Goal: Find specific page/section: Find specific page/section

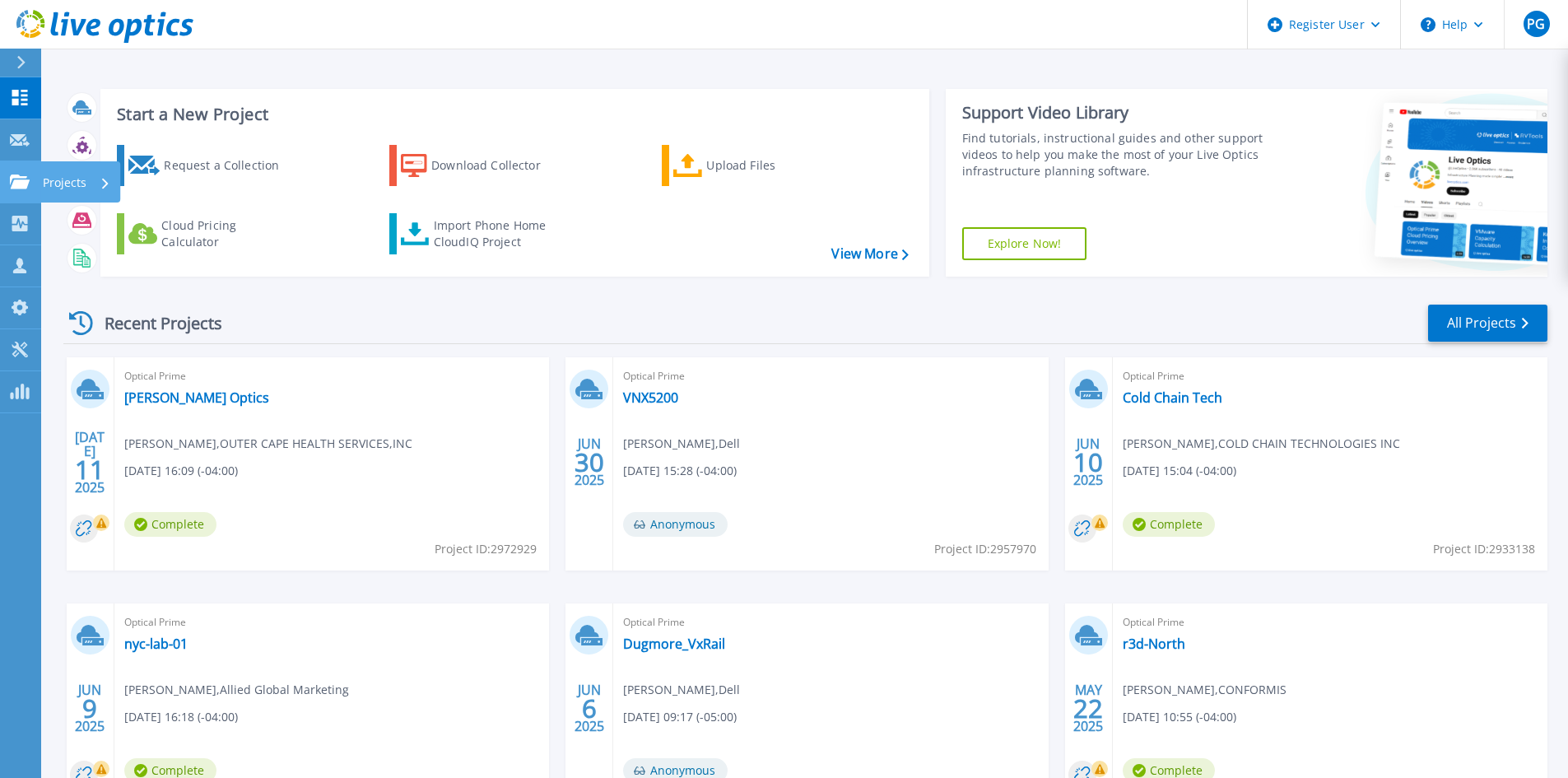
click at [16, 176] on icon at bounding box center [19, 181] width 19 height 14
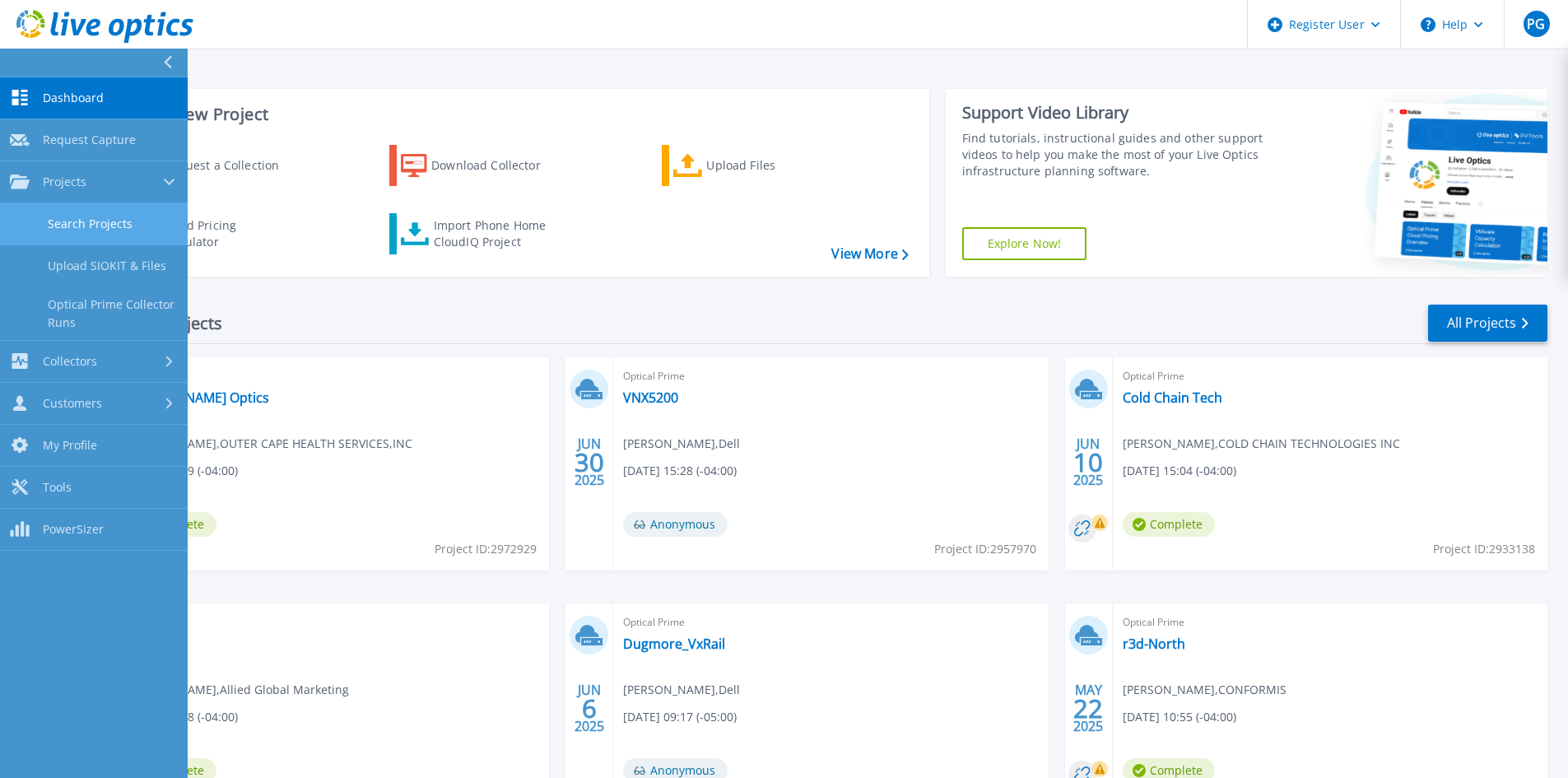
click at [115, 214] on link "Search Projects" at bounding box center [93, 224] width 187 height 42
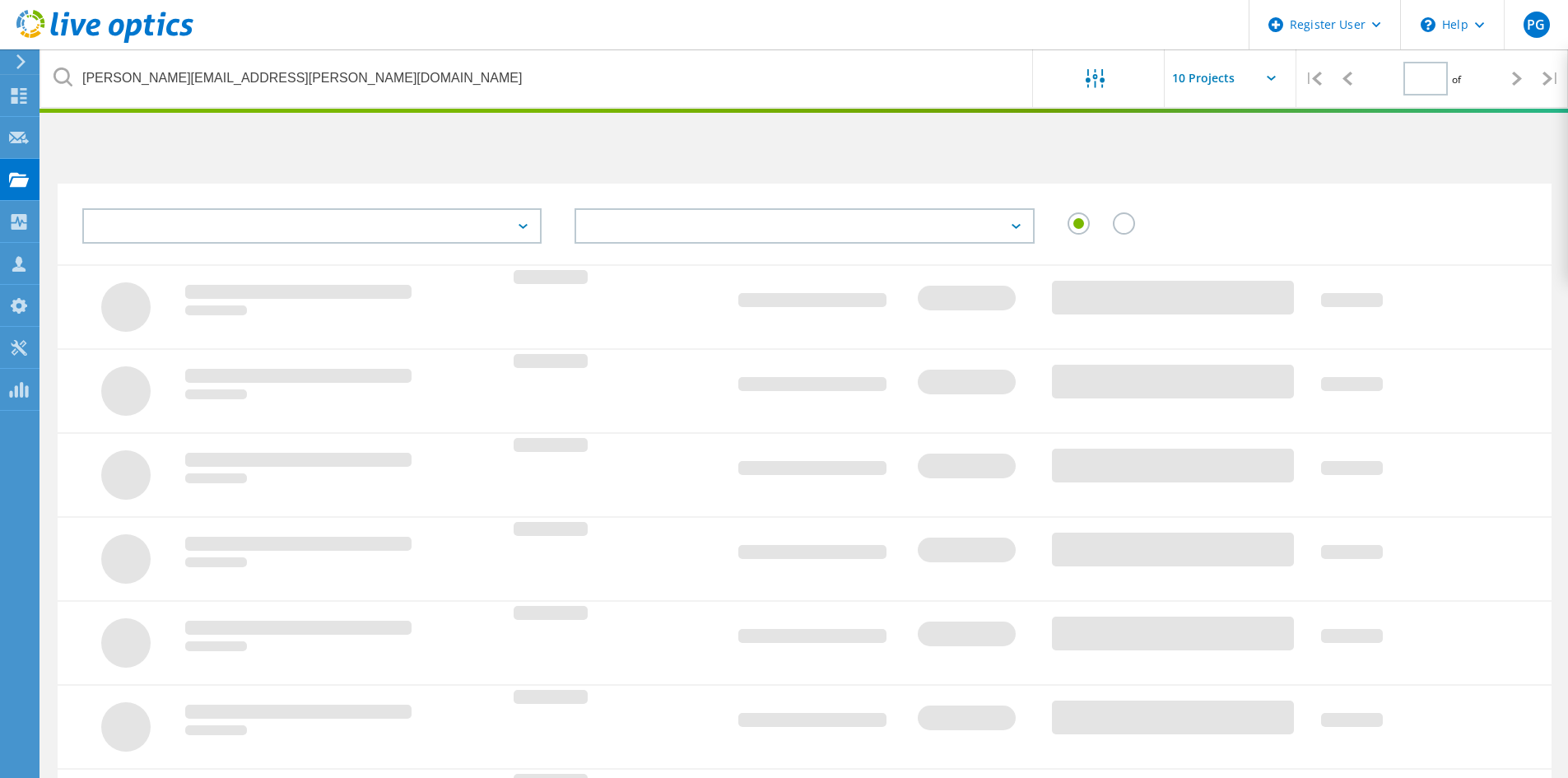
type input "1"
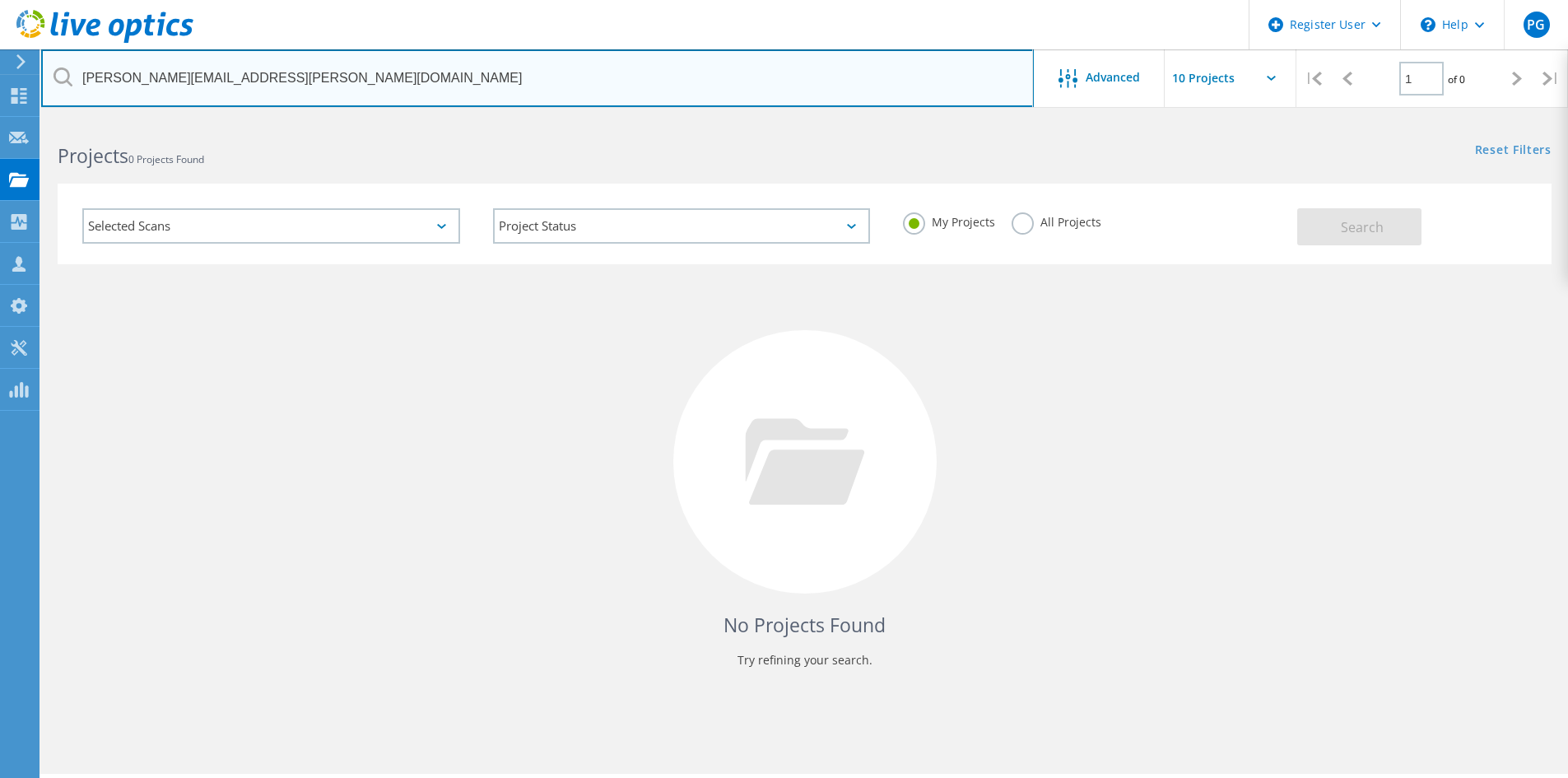
click at [249, 80] on input "Steve.nelson@mscorp.net" at bounding box center [537, 78] width 993 height 58
click at [250, 80] on input "Steve.nelson@mscorp.net" at bounding box center [537, 78] width 993 height 58
paste input "dbrady@regencytrans.com"
type input "dbrady@regencytrans.com"
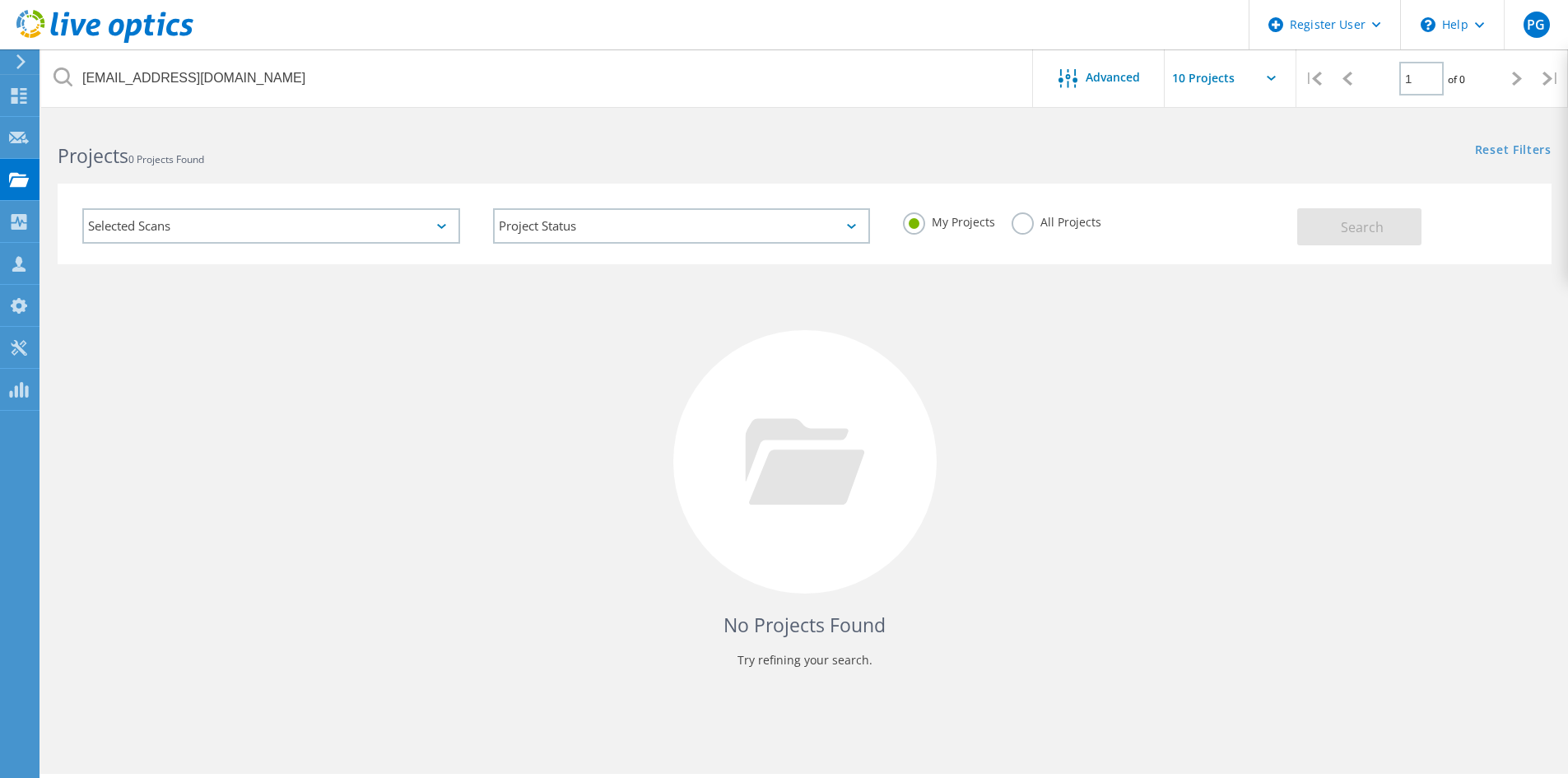
click at [1039, 225] on label "All Projects" at bounding box center [1056, 221] width 90 height 16
click at [0, 0] on input "All Projects" at bounding box center [0, 0] width 0 height 0
click at [1391, 229] on button "Search" at bounding box center [1359, 227] width 124 height 37
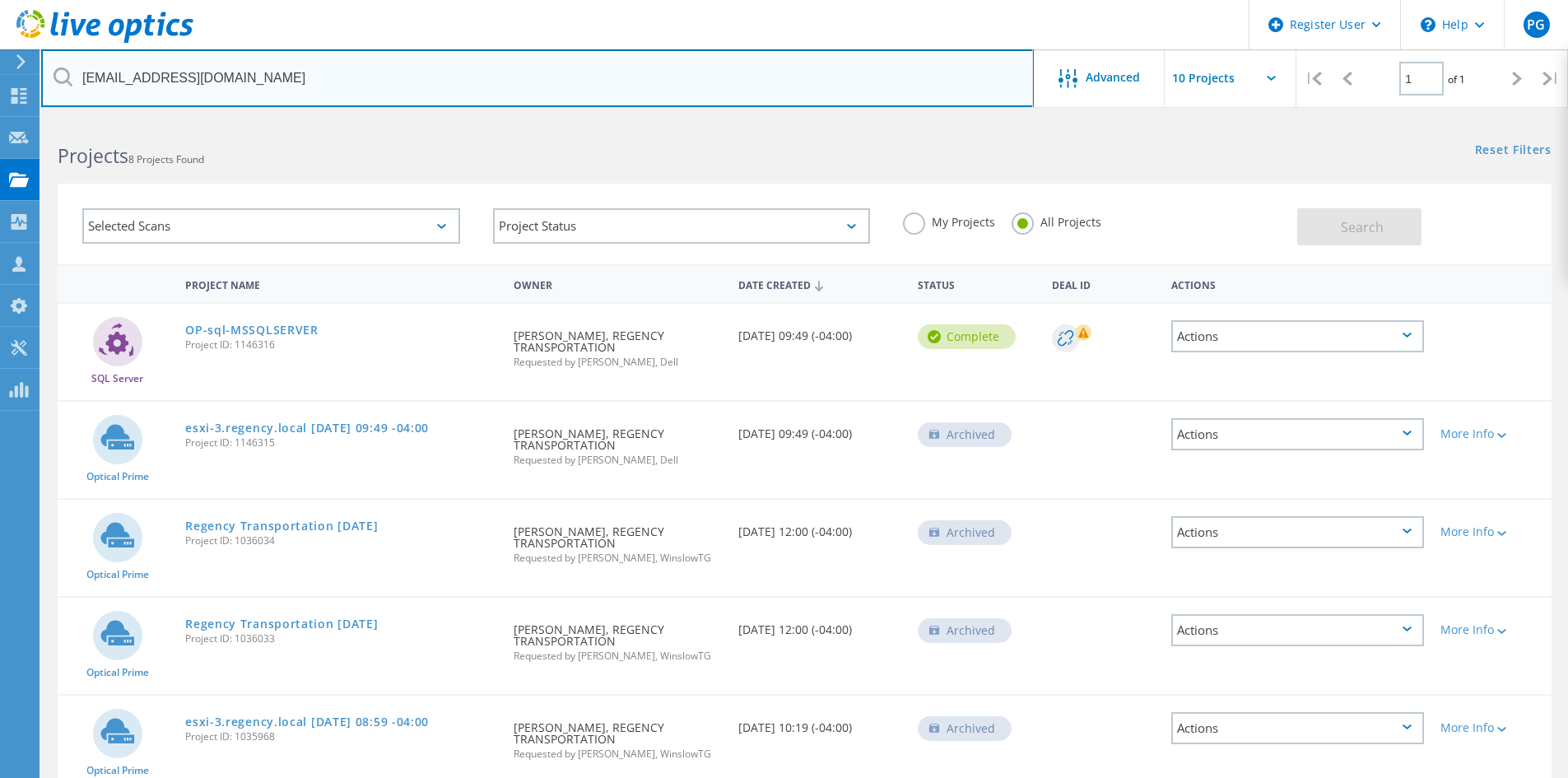
click at [262, 75] on input "dbrady@regencytrans.com" at bounding box center [537, 78] width 993 height 58
